Goal: Check status: Check status

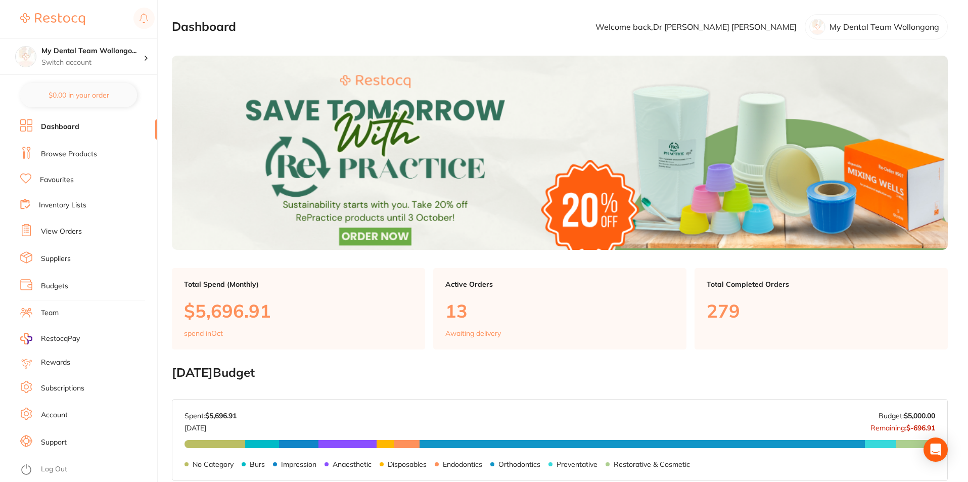
click at [77, 154] on link "Browse Products" at bounding box center [69, 154] width 56 height 10
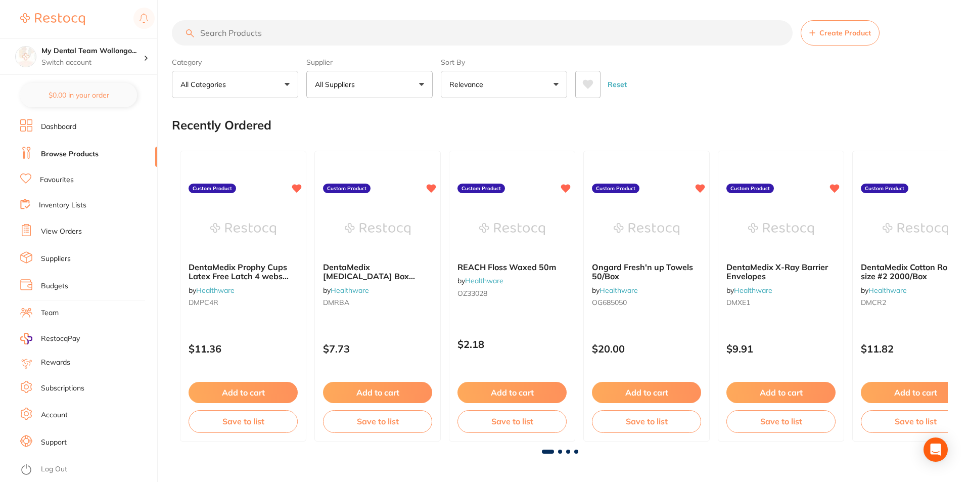
click at [59, 125] on link "Dashboard" at bounding box center [58, 127] width 35 height 10
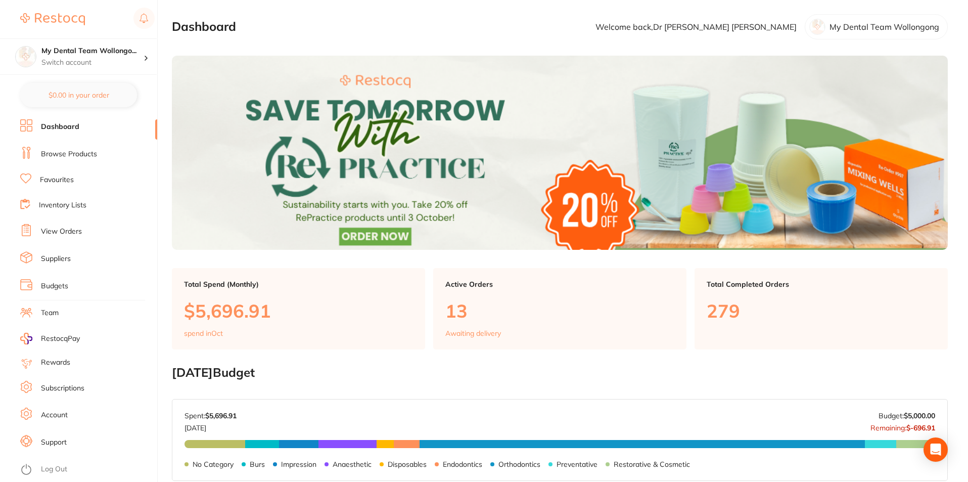
click at [79, 156] on link "Browse Products" at bounding box center [69, 154] width 56 height 10
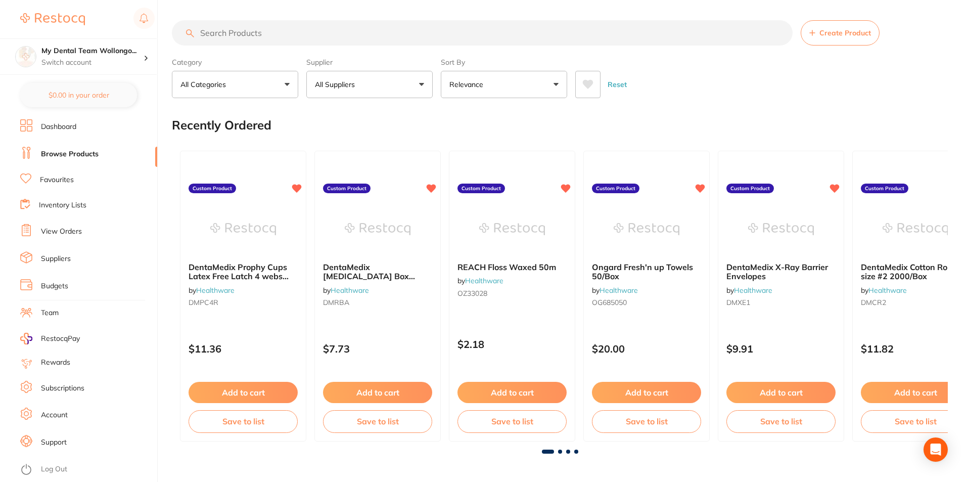
click at [68, 227] on link "View Orders" at bounding box center [61, 231] width 41 height 10
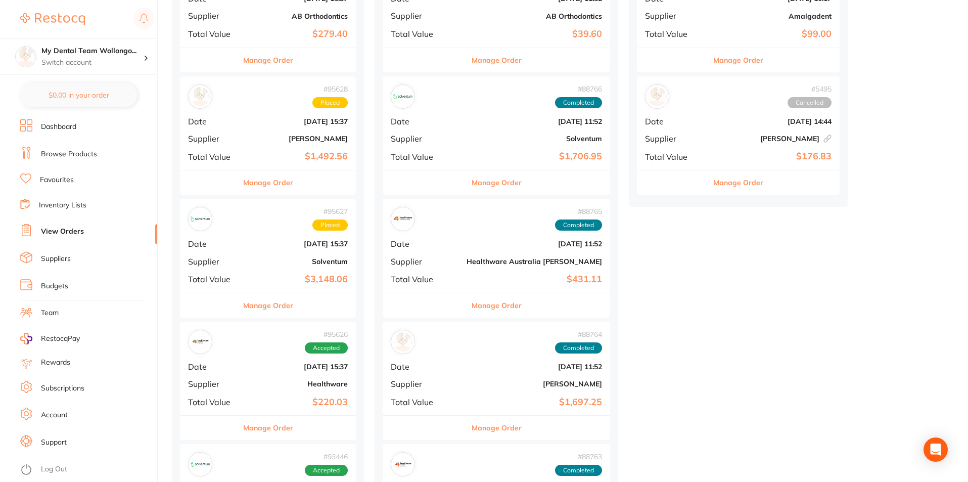
scroll to position [657, 0]
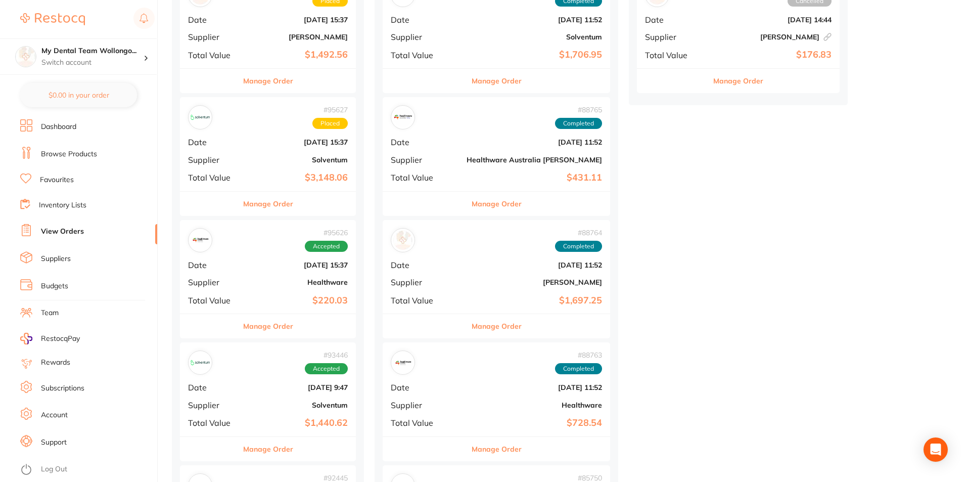
click at [260, 209] on button "Manage Order" at bounding box center [268, 204] width 50 height 24
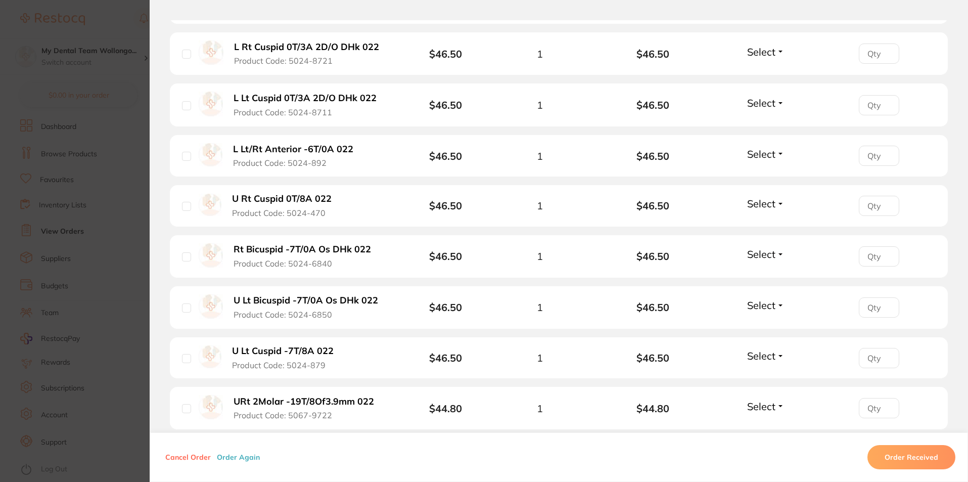
scroll to position [1971, 0]
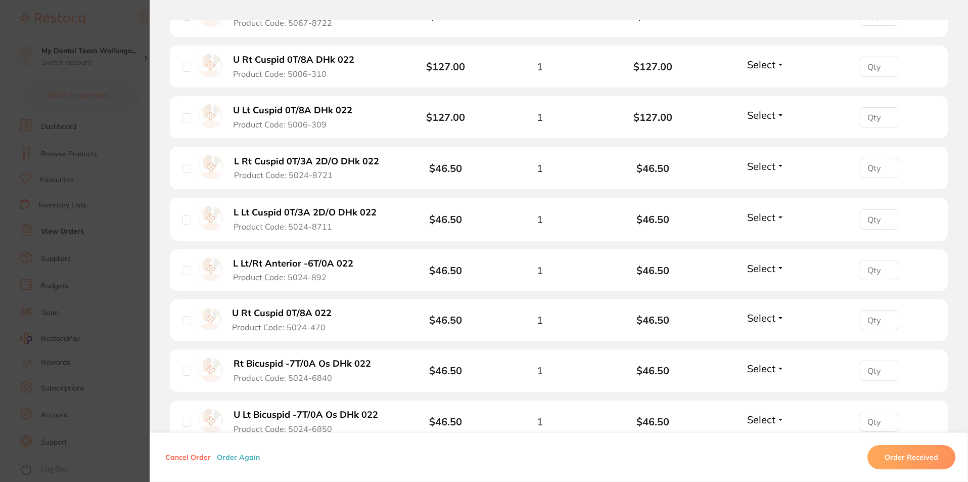
drag, startPoint x: 42, startPoint y: 53, endPoint x: 53, endPoint y: 4, distance: 50.7
click at [39, 48] on section "Order ID: Restocq- 95627 Order Information Placed Order Order Date [DATE] 15:37…" at bounding box center [484, 241] width 968 height 482
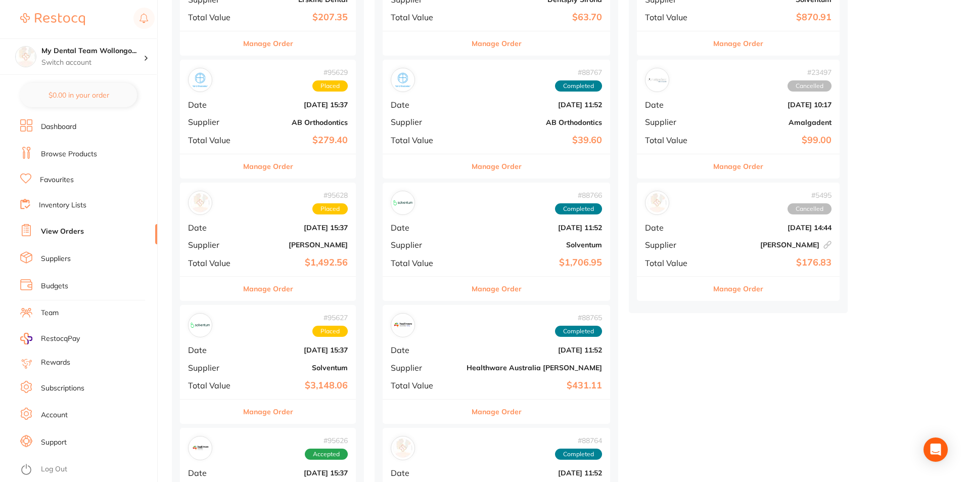
scroll to position [556, 0]
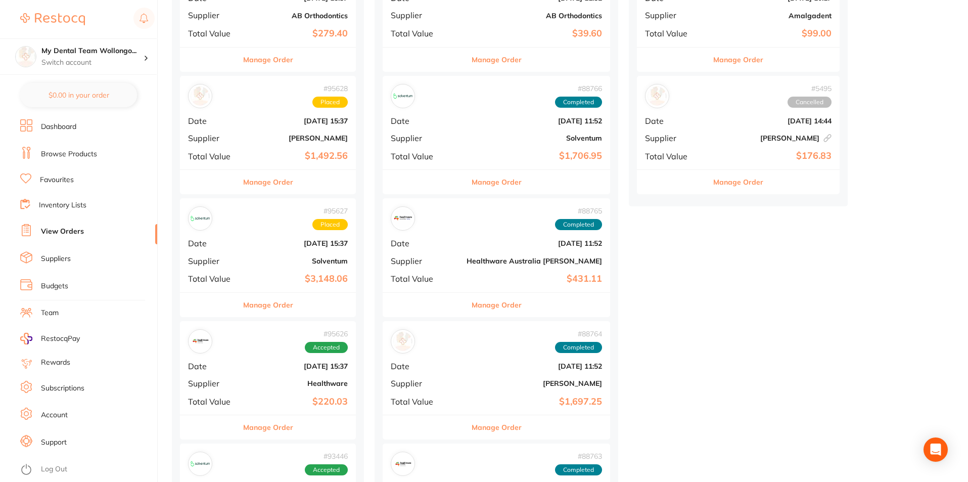
click at [274, 304] on button "Manage Order" at bounding box center [268, 305] width 50 height 24
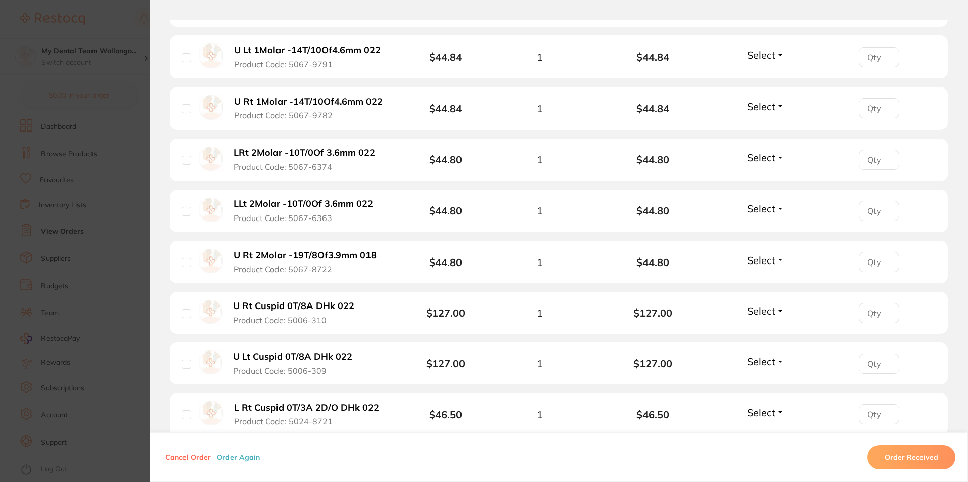
scroll to position [1682, 0]
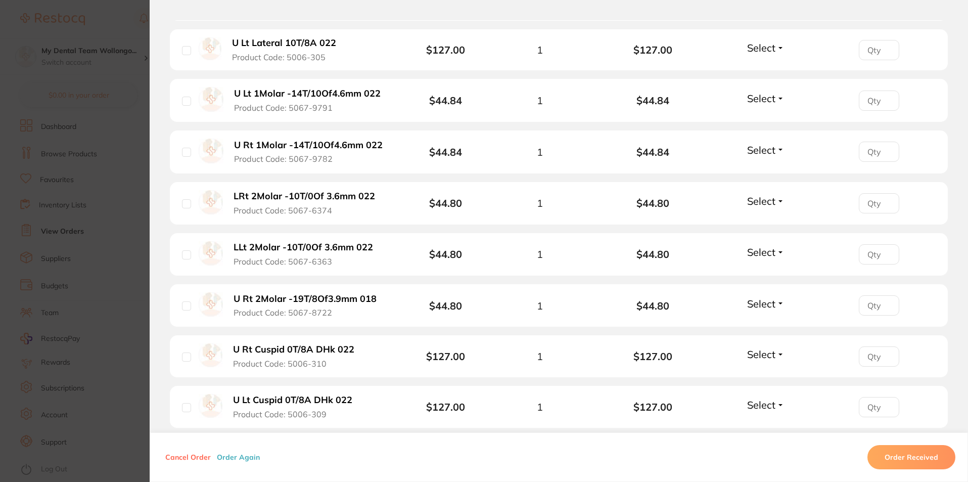
click at [73, 154] on section "Order ID: Restocq- 95627 Order Information Placed Order Order Date [DATE] 15:37…" at bounding box center [484, 241] width 968 height 482
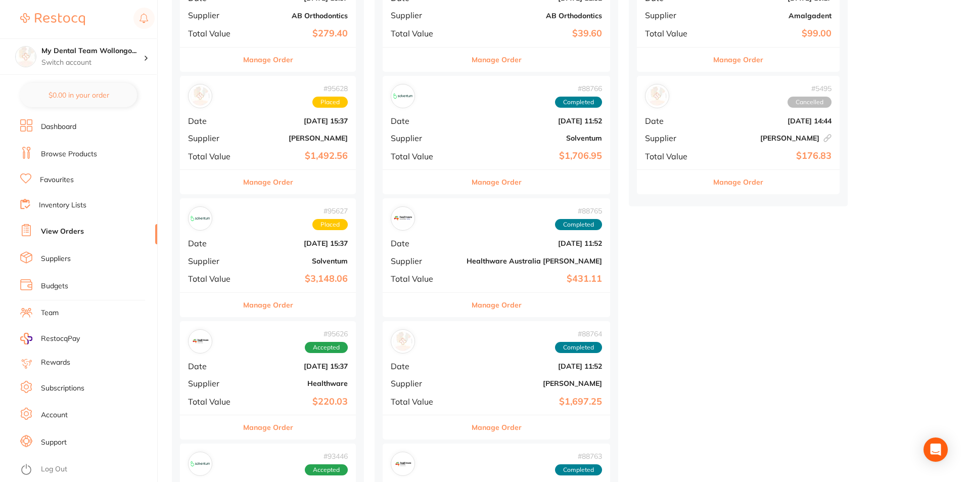
click at [260, 302] on button "Manage Order" at bounding box center [268, 305] width 50 height 24
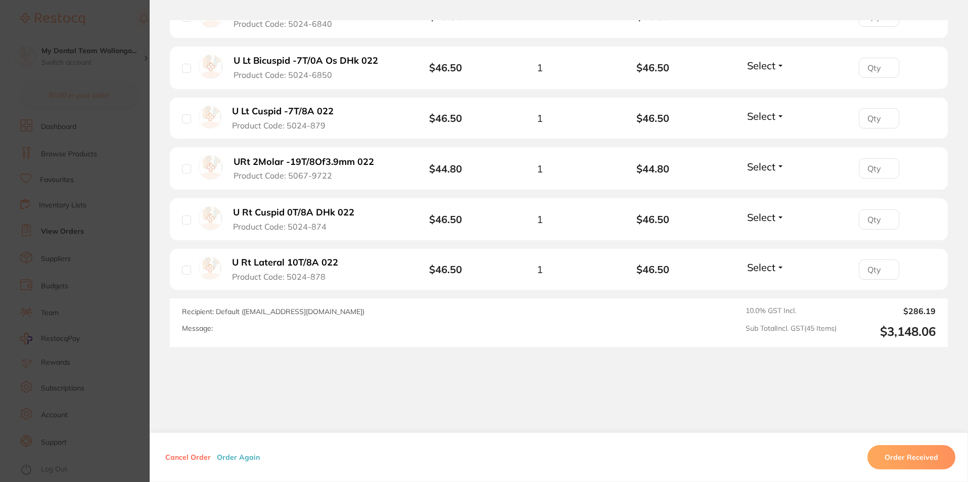
scroll to position [2275, 0]
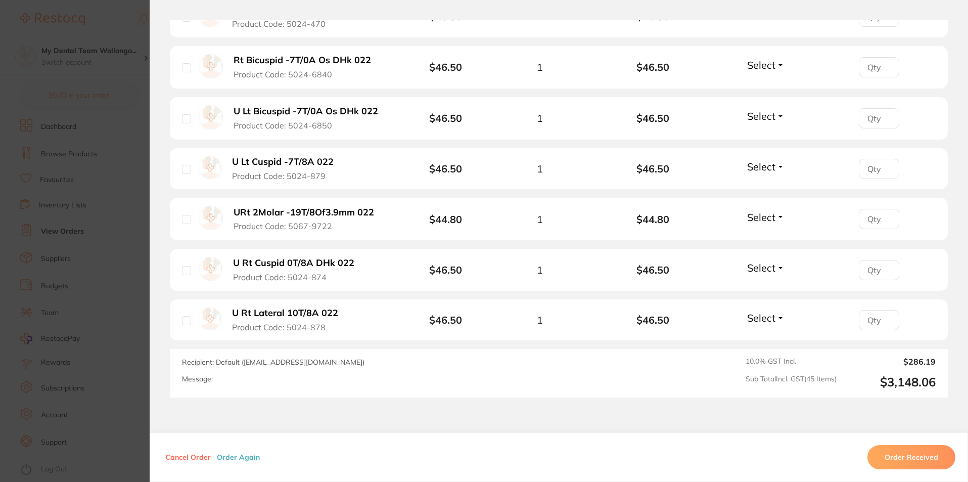
click at [23, 30] on section "Order ID: Restocq- 95627 Order Information Placed Order Order Date [DATE] 15:37…" at bounding box center [484, 241] width 968 height 482
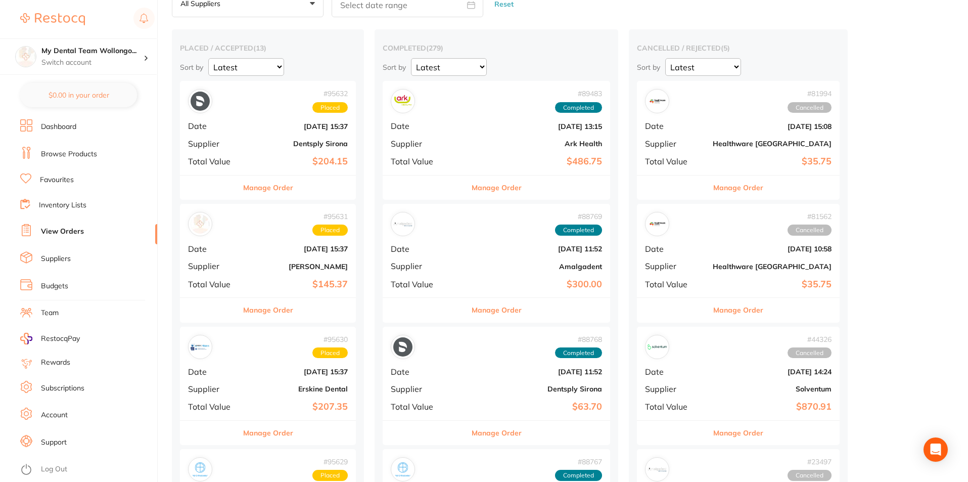
scroll to position [202, 0]
